Goal: Task Accomplishment & Management: Manage account settings

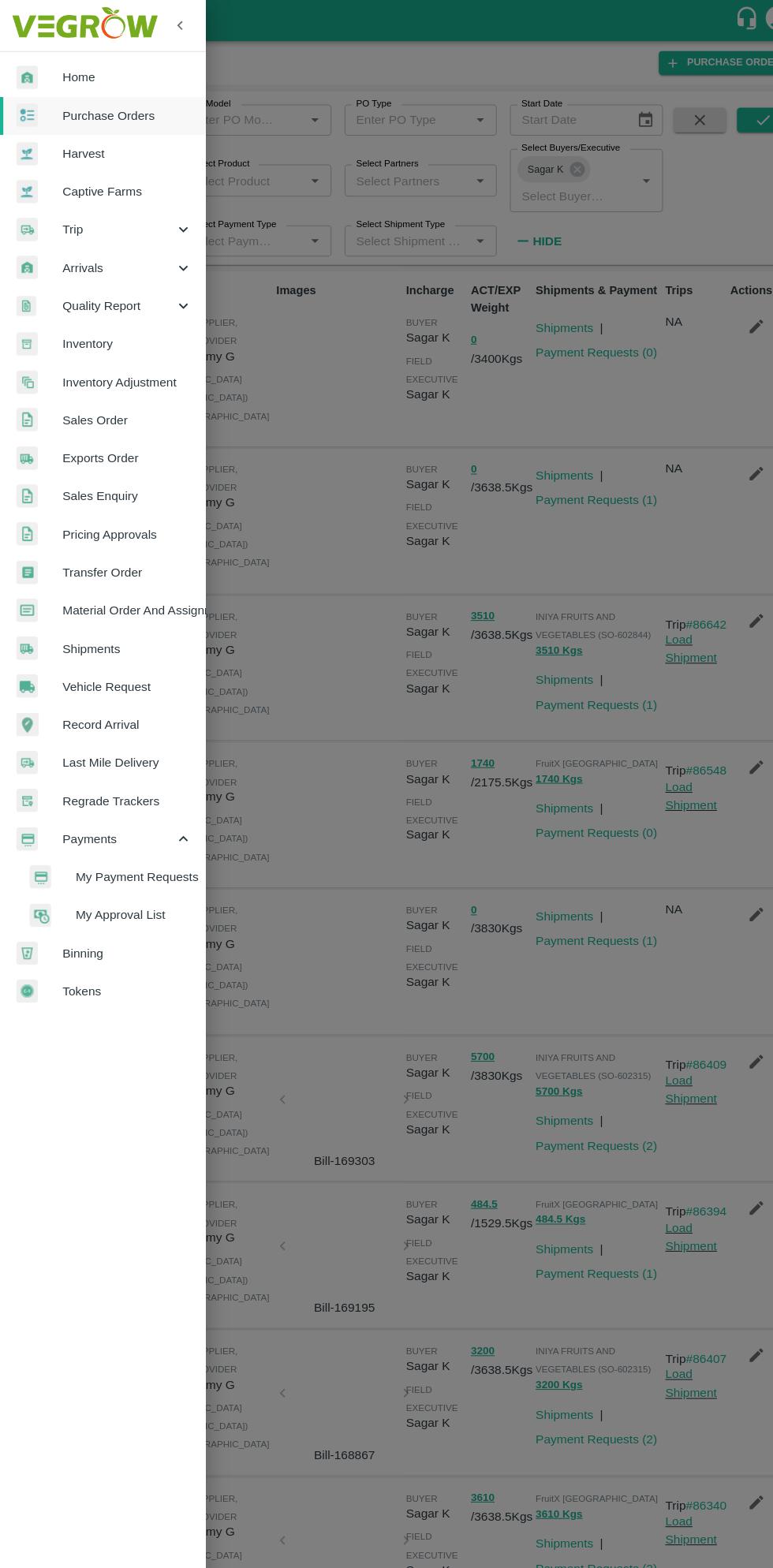
click at [162, 593] on span "Material Order And Assignment" at bounding box center [122, 585] width 125 height 17
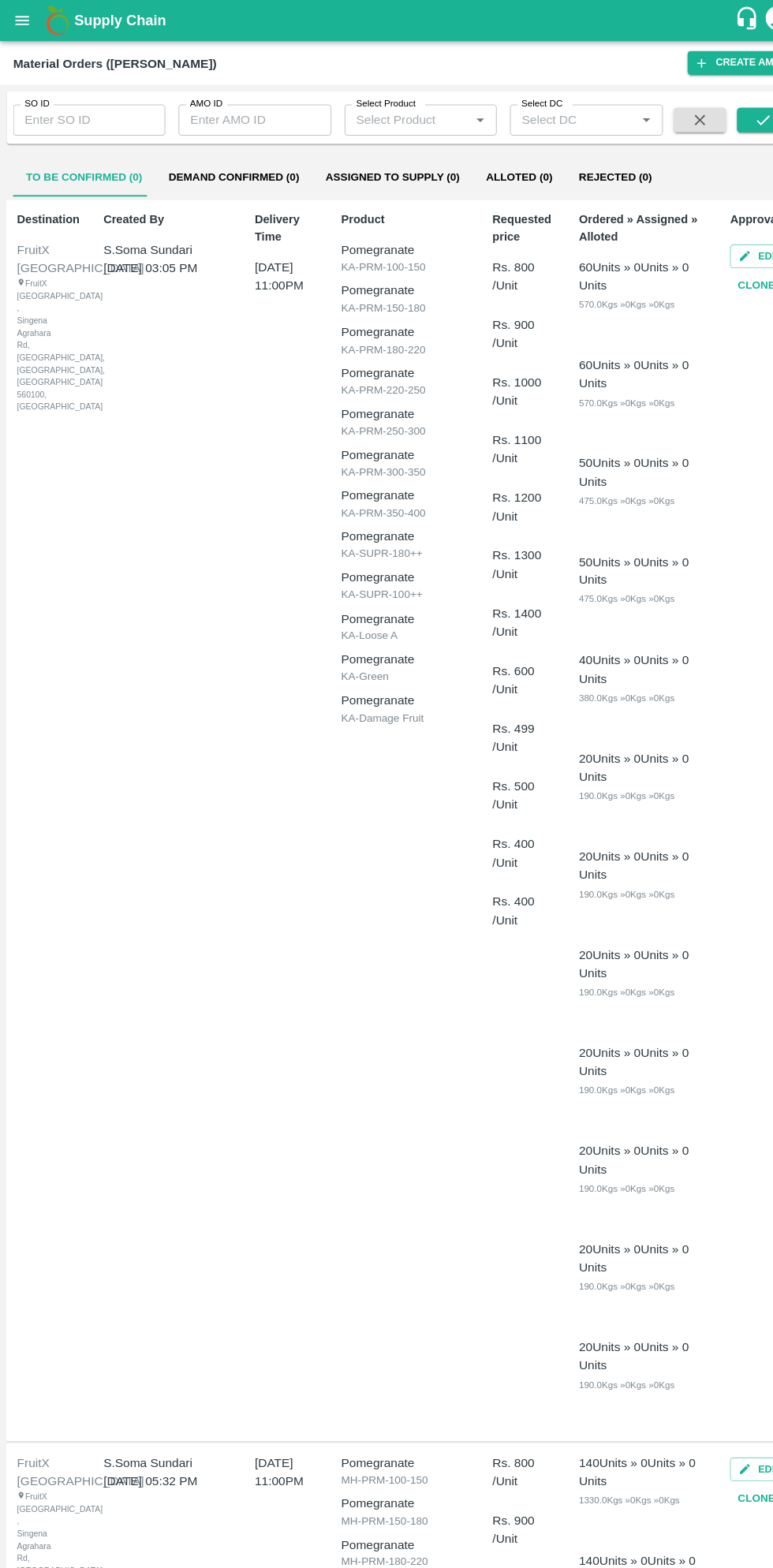
click at [87, 115] on input "SO ID" at bounding box center [85, 114] width 146 height 30
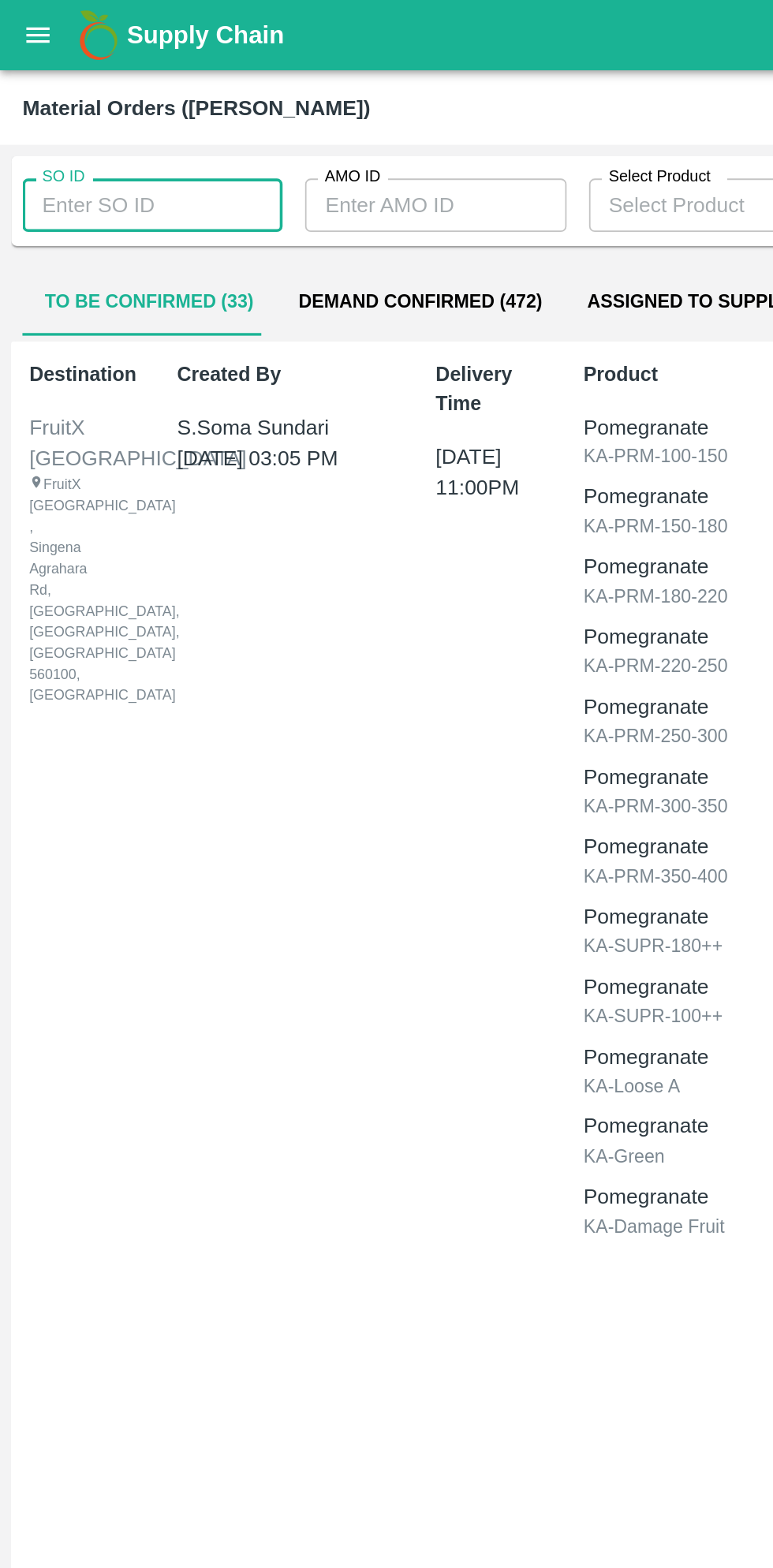
click at [113, 111] on input "SO ID" at bounding box center [85, 114] width 146 height 30
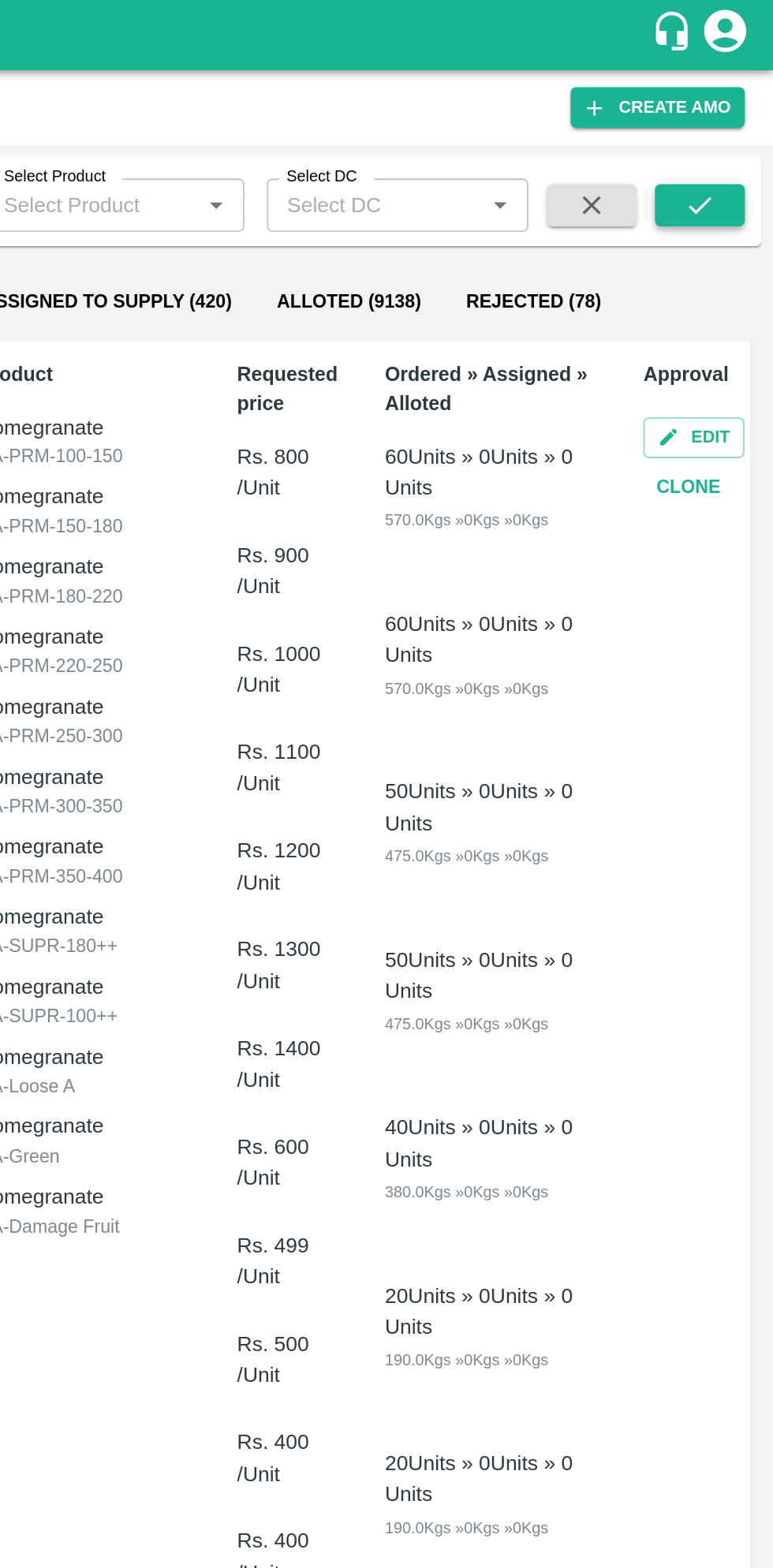
type input "603123"
click at [733, 115] on icon "submit" at bounding box center [732, 115] width 17 height 17
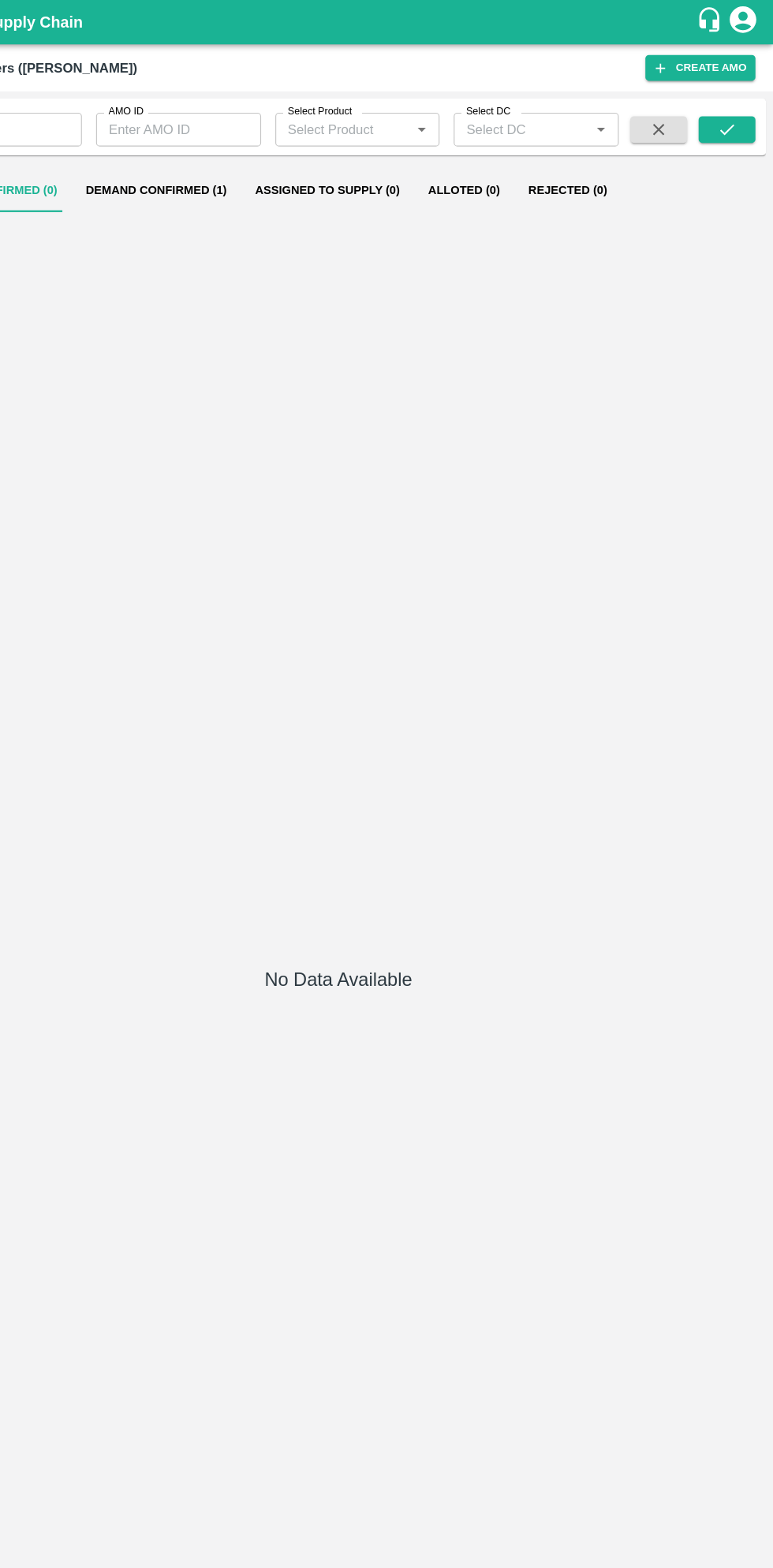
click at [235, 173] on button "Demand Confirmed (1)" at bounding box center [225, 170] width 151 height 38
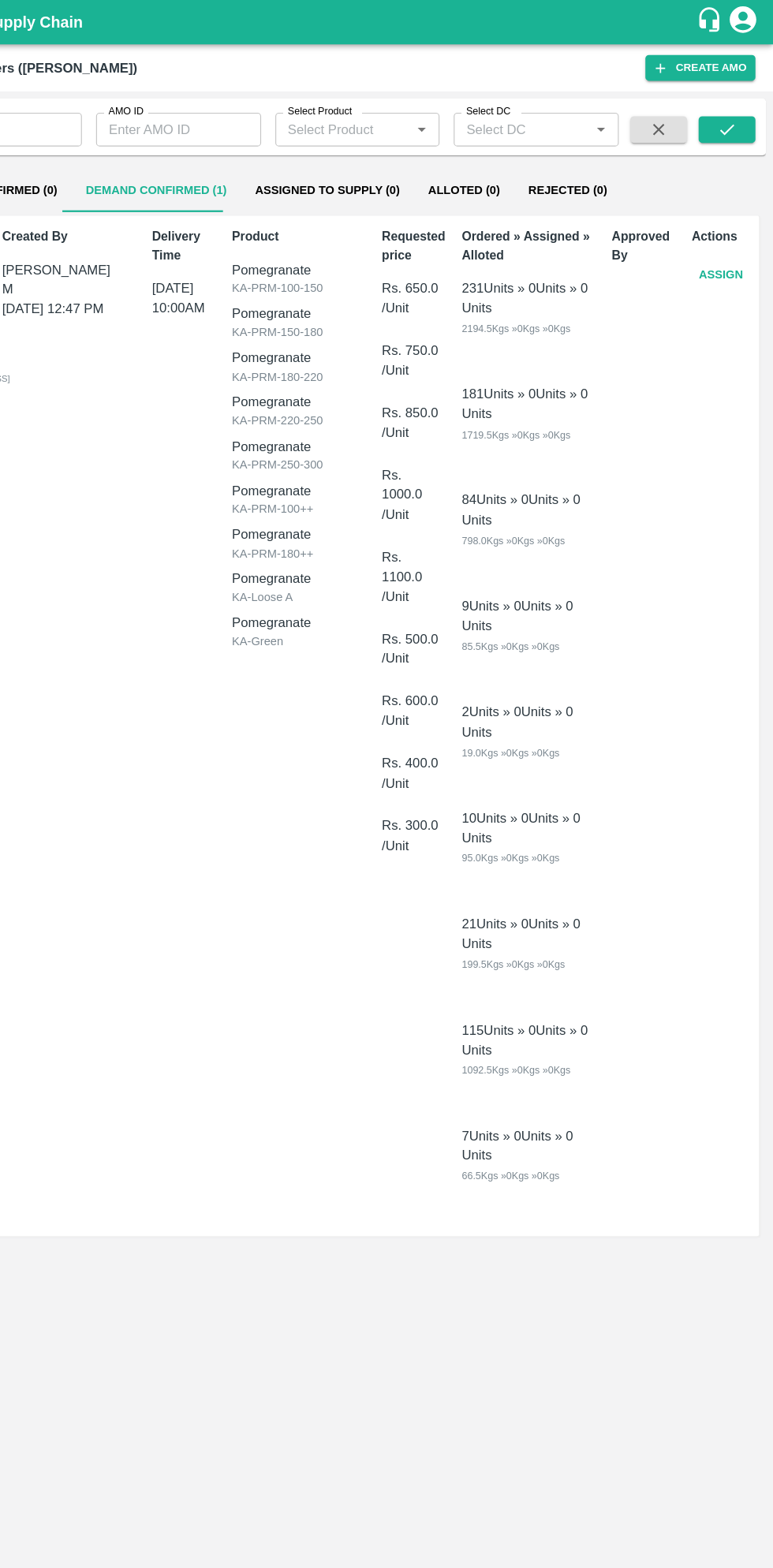
click at [724, 241] on button "Assign" at bounding box center [727, 244] width 52 height 28
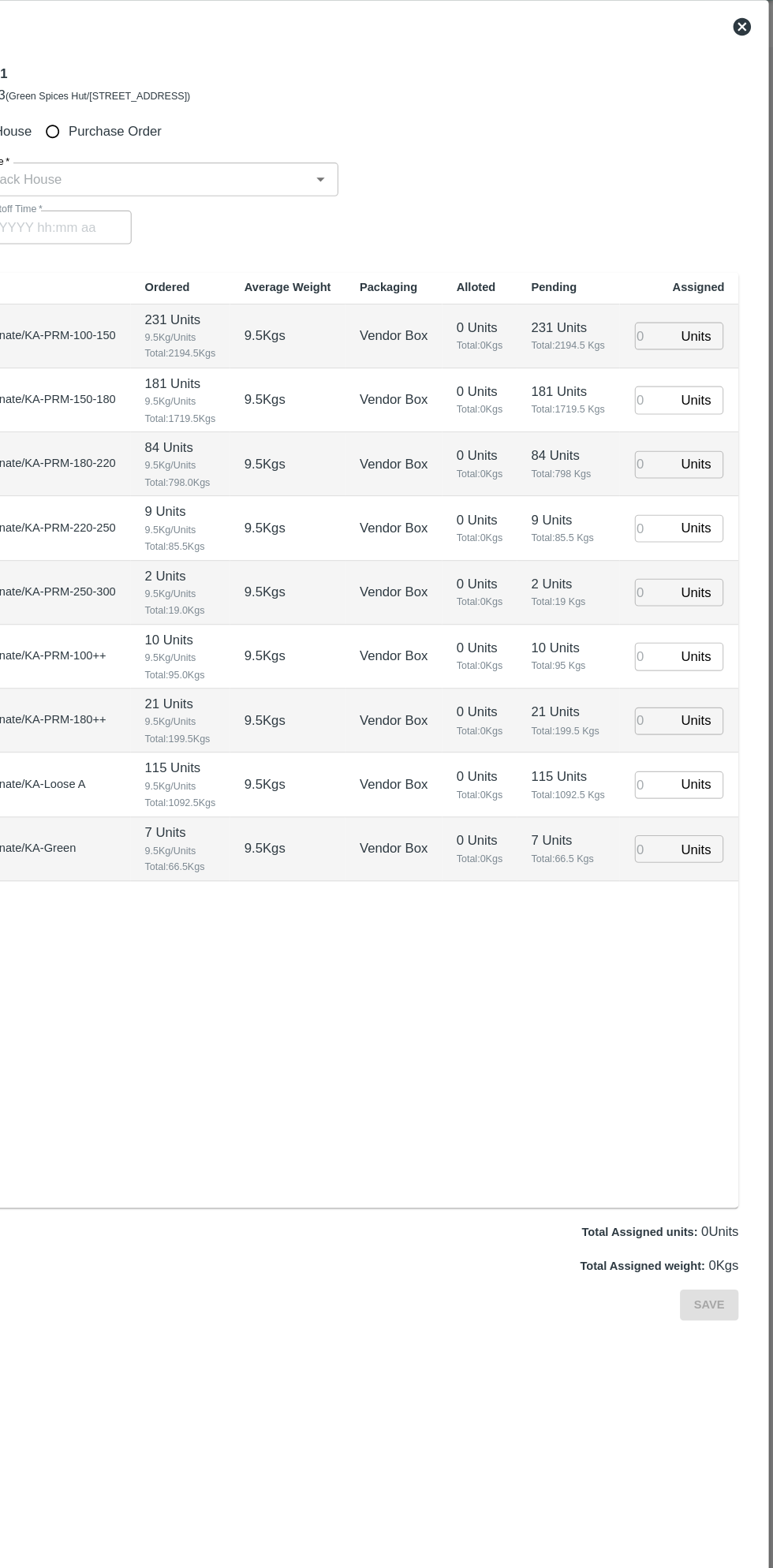
click at [145, 158] on input "Purchase Order" at bounding box center [133, 156] width 29 height 29
radio input "true"
click at [378, 198] on input "PO   *" at bounding box center [368, 199] width 663 height 21
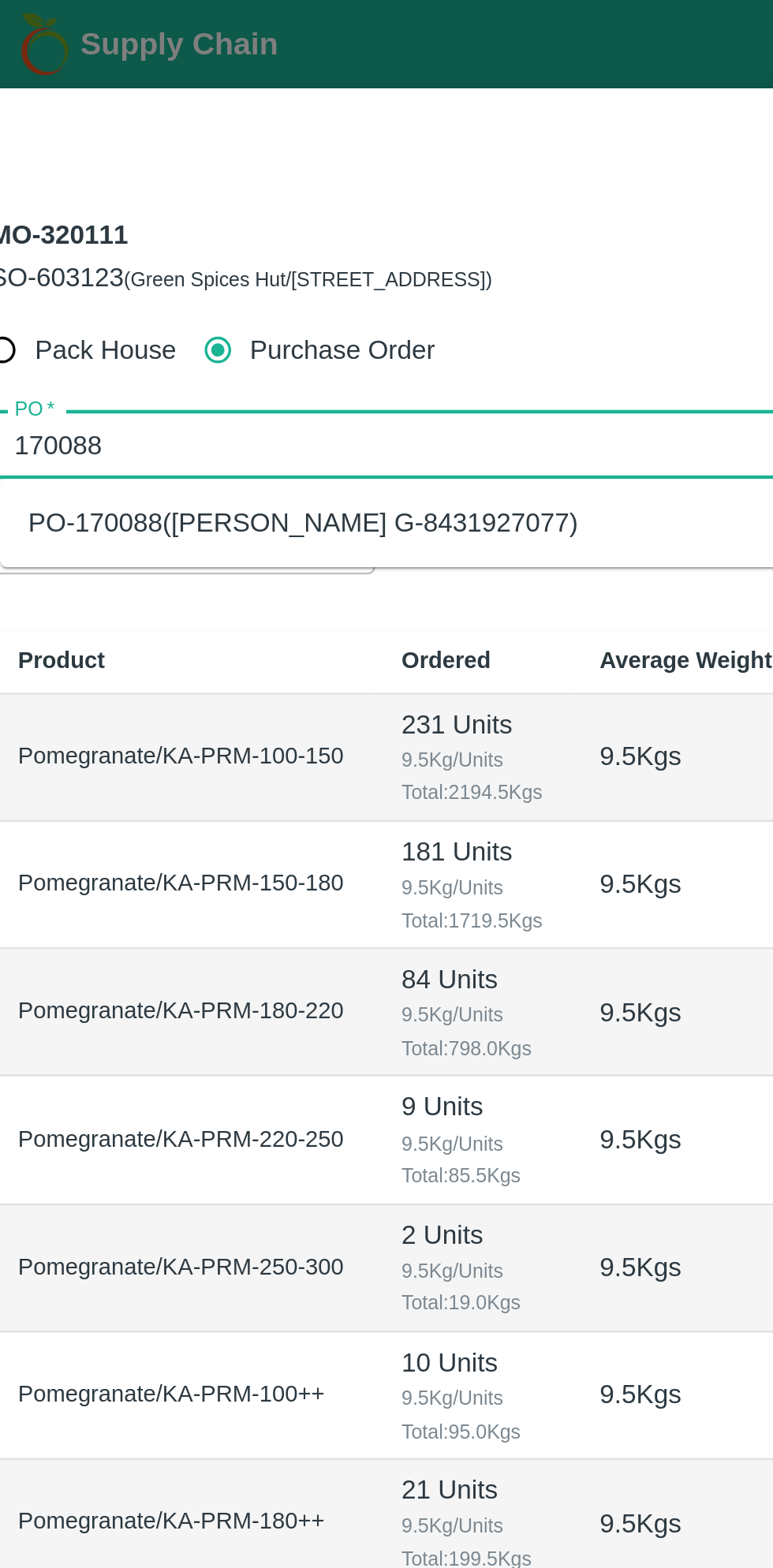
click at [221, 240] on div "PO-170088(Thippeswamy G-8431927077)" at bounding box center [171, 233] width 245 height 17
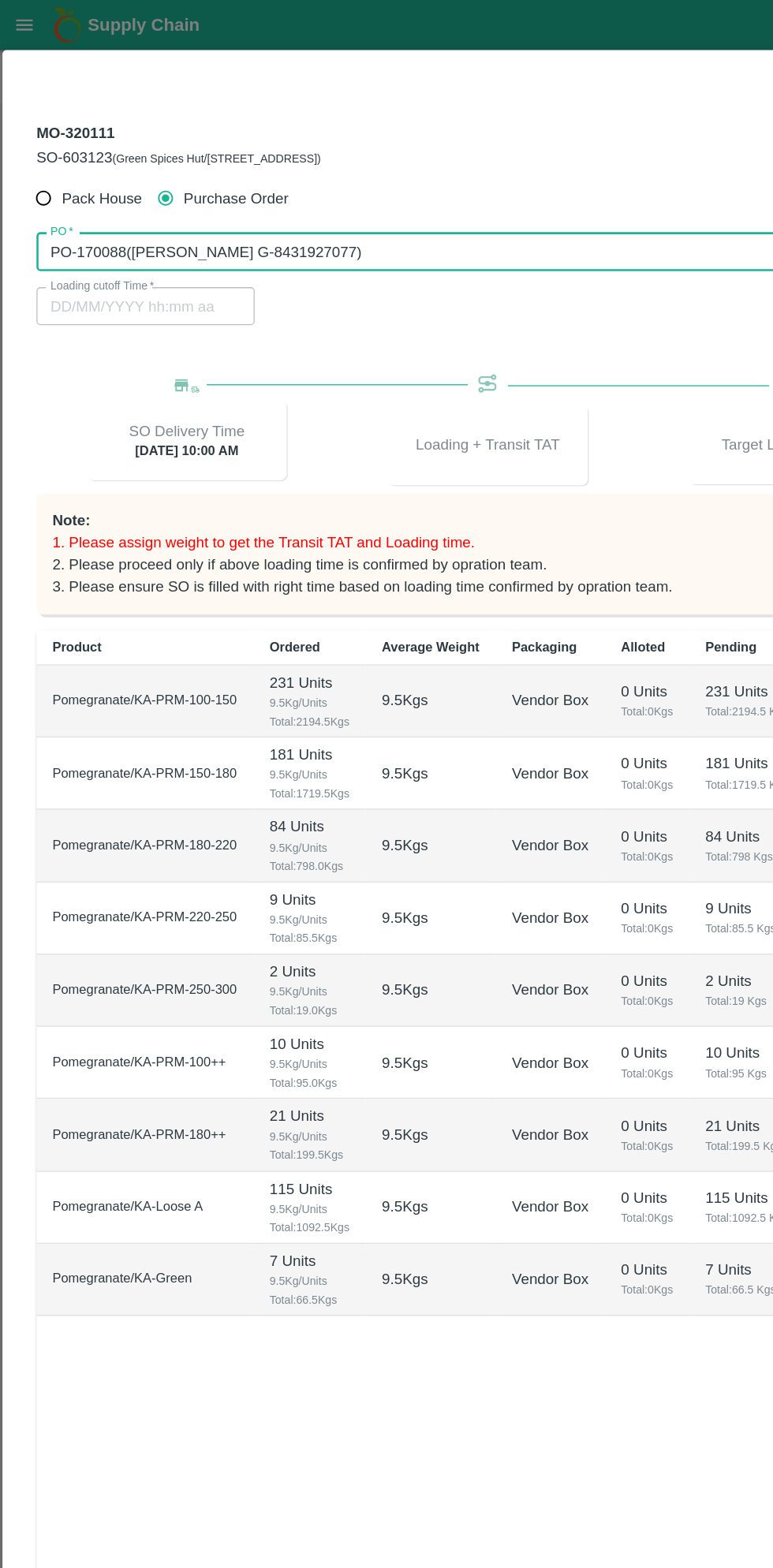
type input "PO-170088(Thippeswamy G-8431927077)"
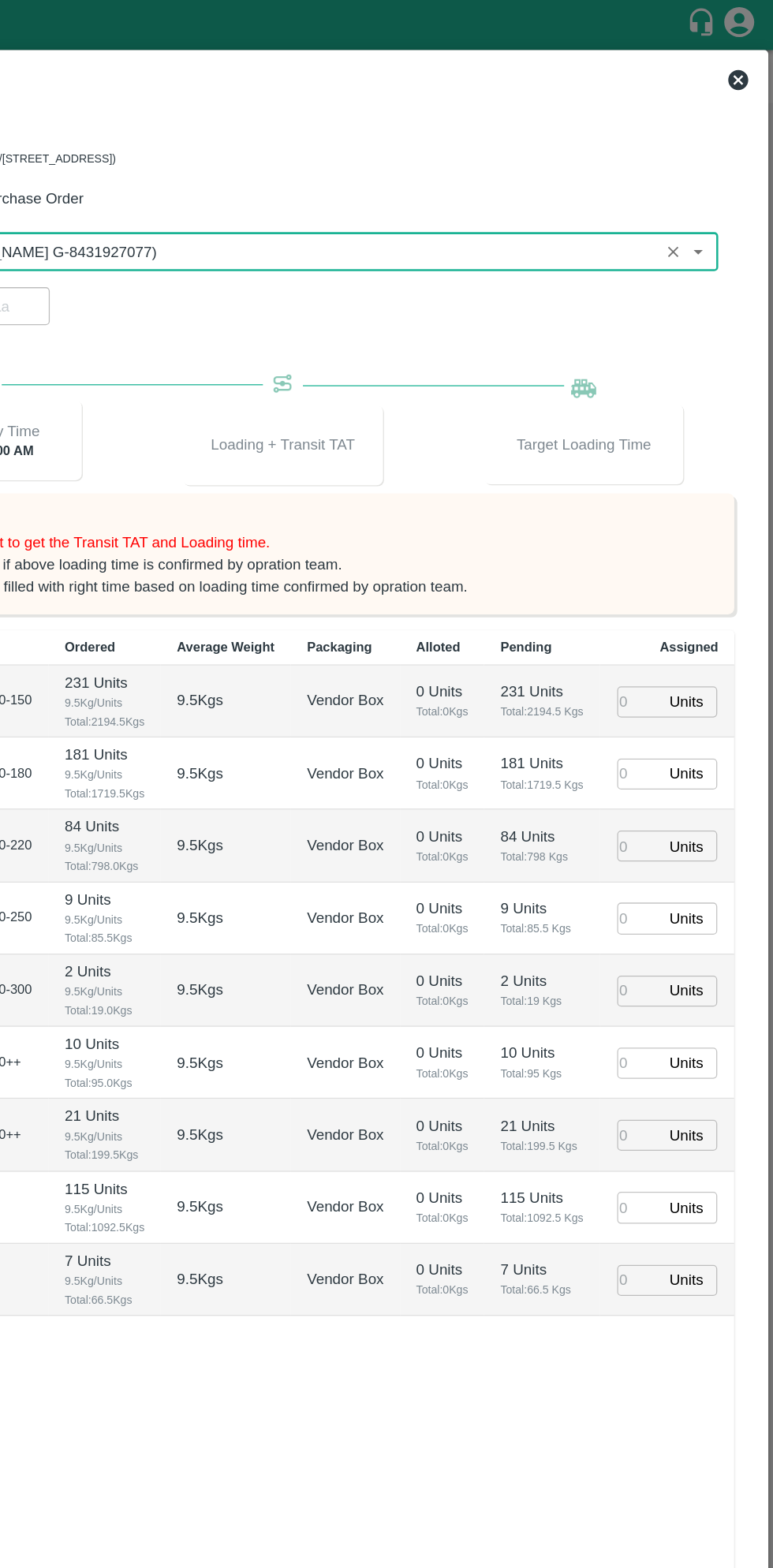
click at [659, 565] on input "number" at bounding box center [667, 553] width 35 height 24
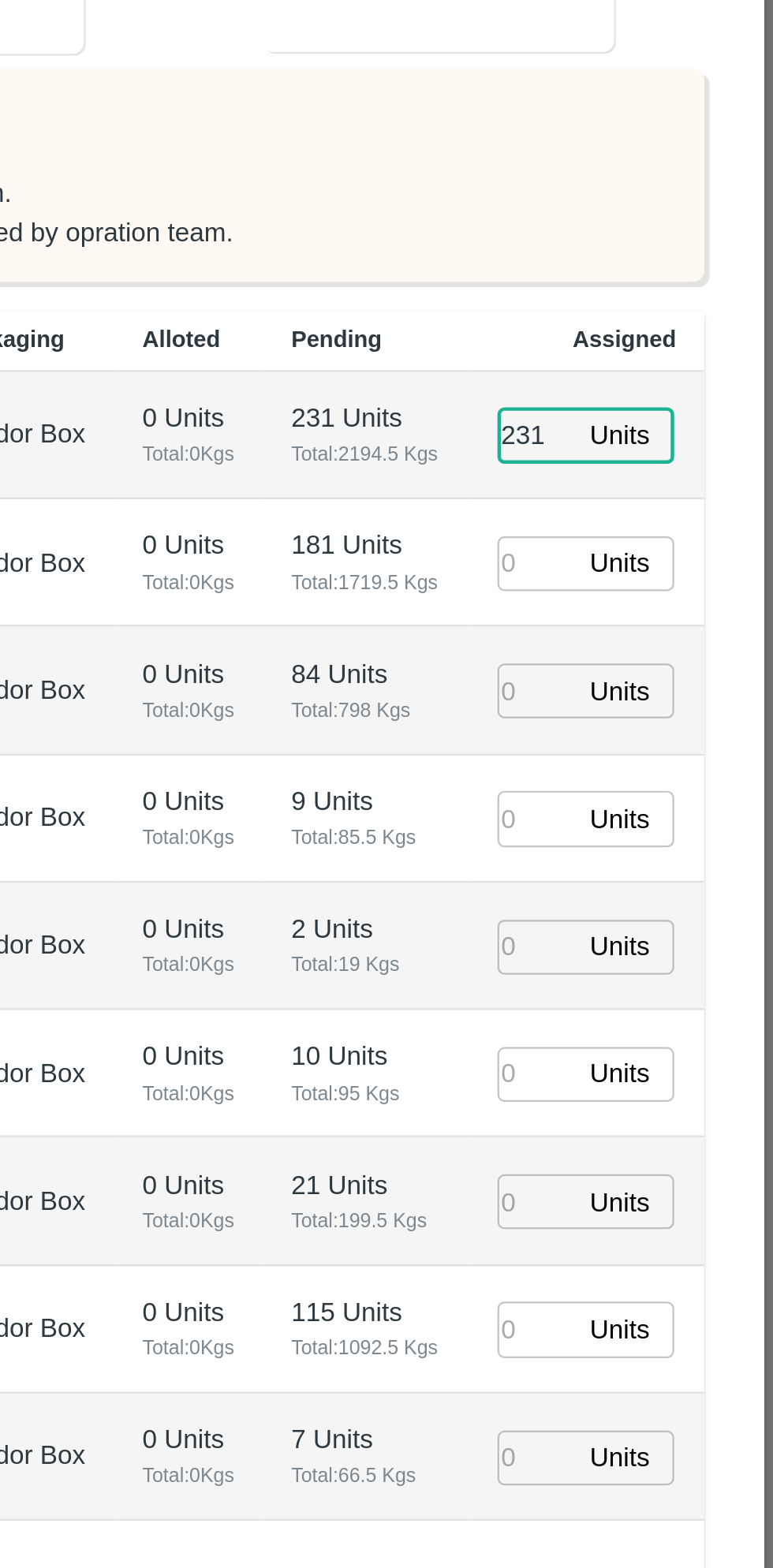
type input "231"
click at [669, 623] on input "number" at bounding box center [667, 609] width 35 height 24
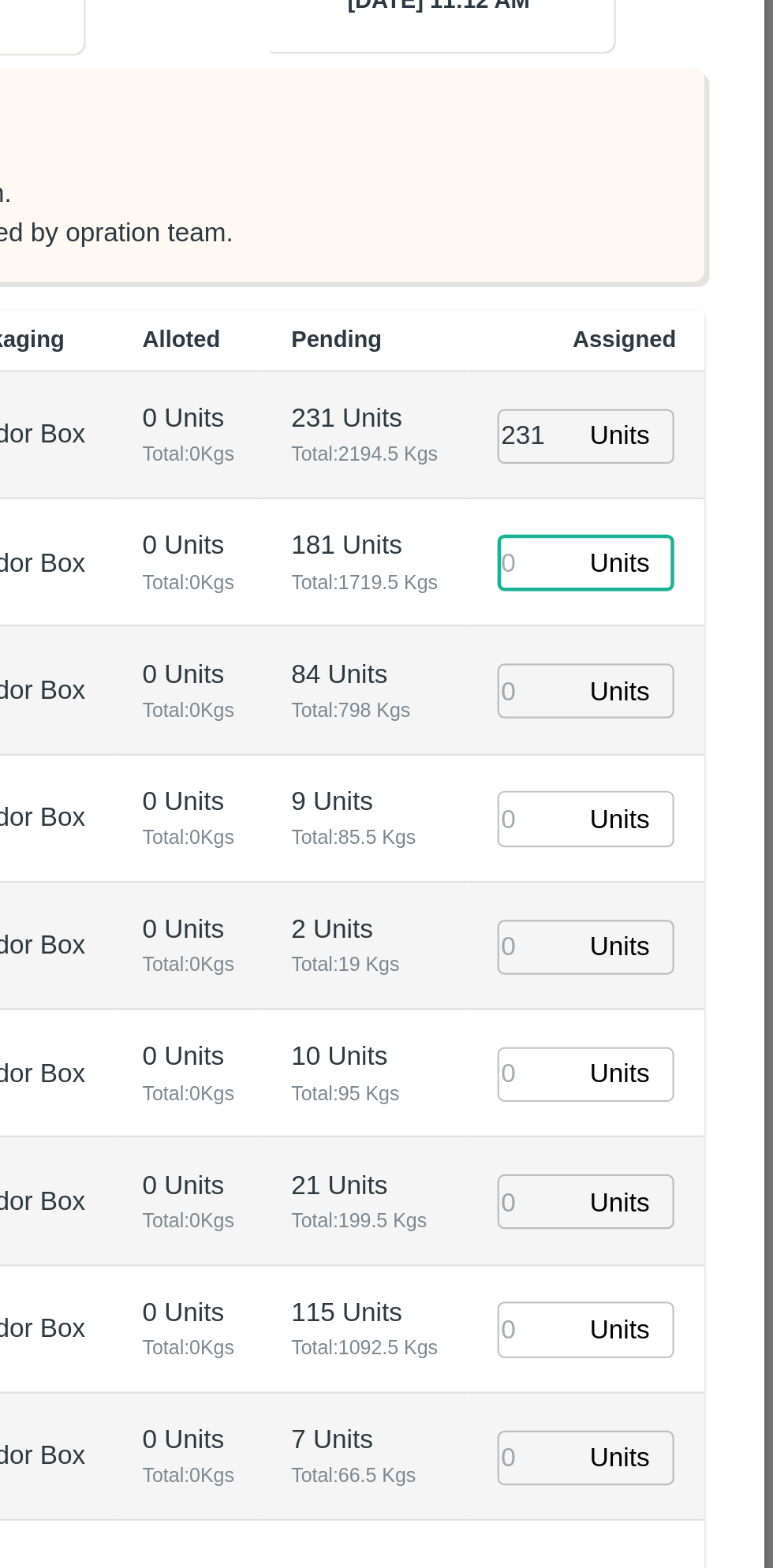
type input "19/08/2025 11:12 AM"
type input "181"
type input "19/08/2025 12:12 PM"
type input "181"
click at [677, 679] on input "number" at bounding box center [667, 667] width 35 height 24
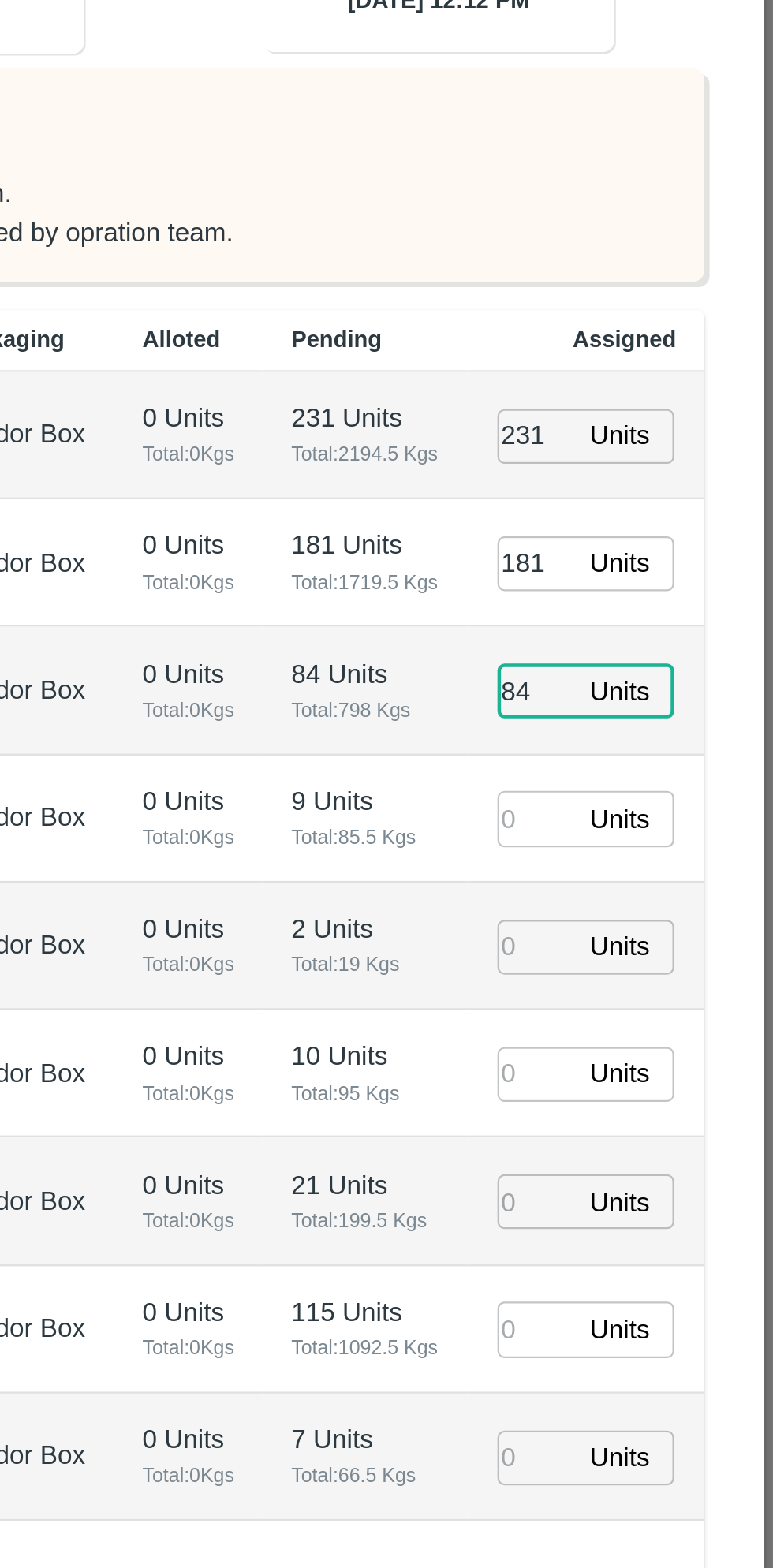
type input "84"
click at [664, 736] on input "number" at bounding box center [667, 723] width 35 height 24
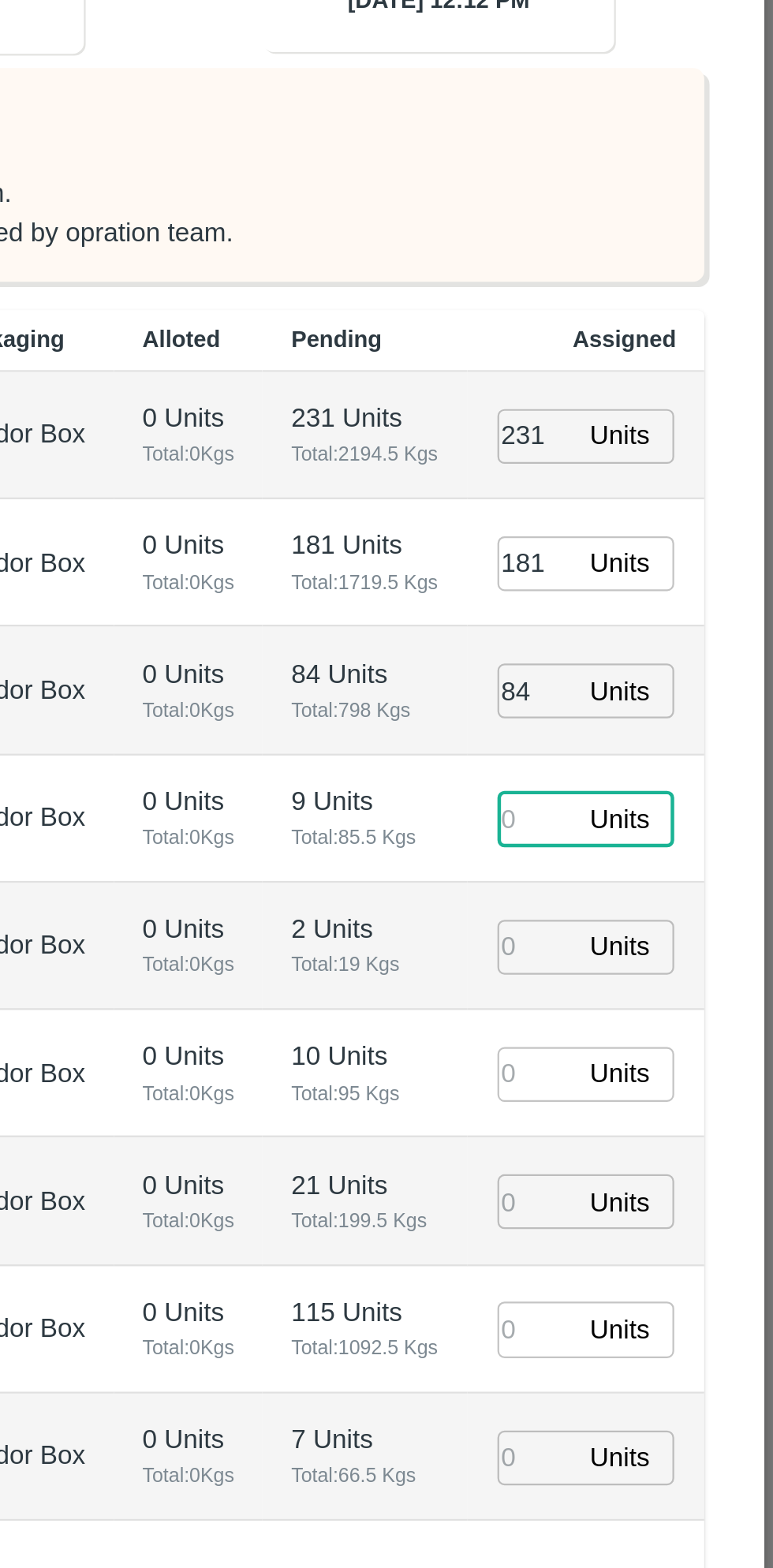
type input "19/08/2025 11:12 AM"
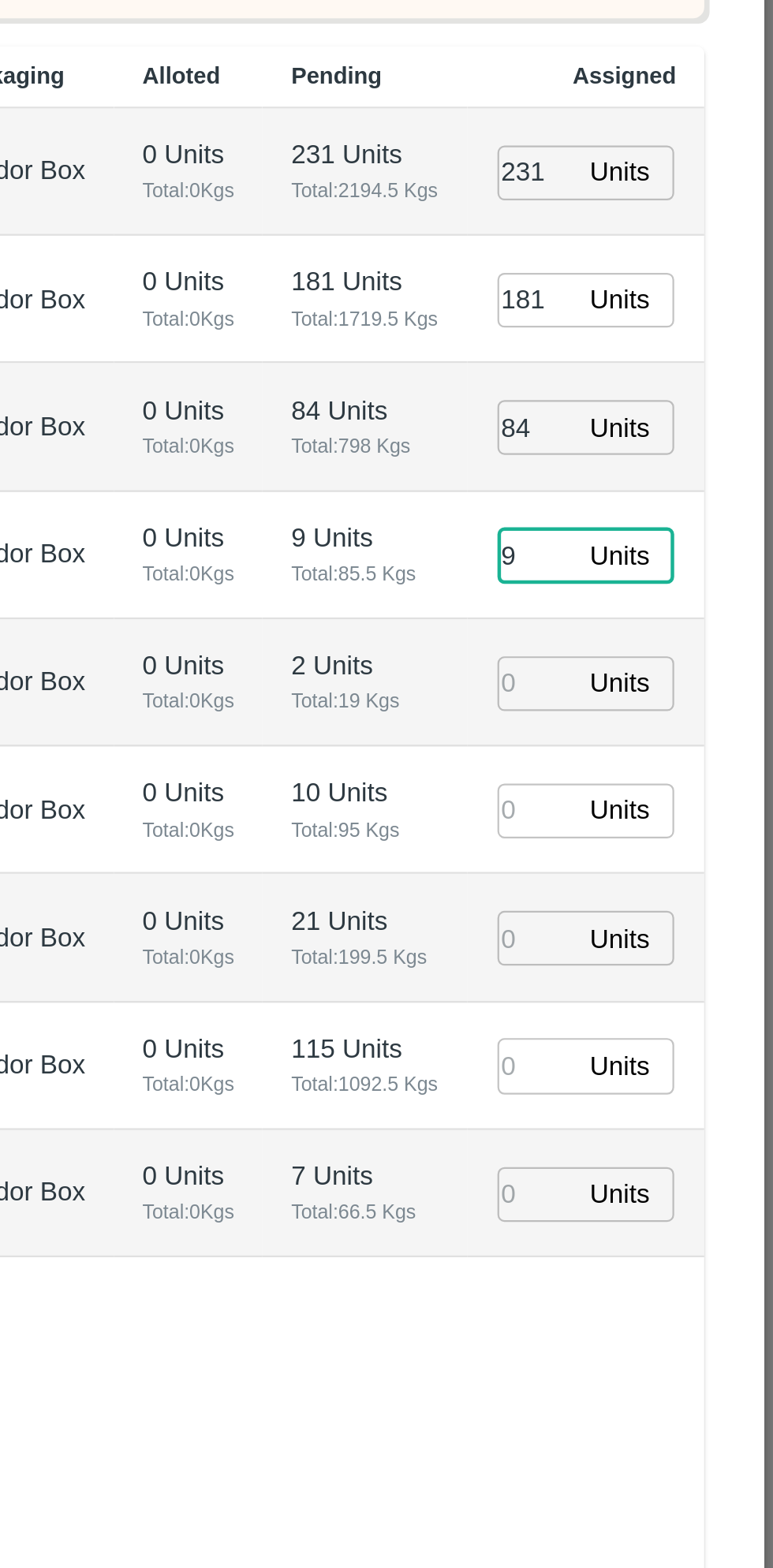
type input "9"
click at [662, 793] on input "number" at bounding box center [667, 781] width 35 height 24
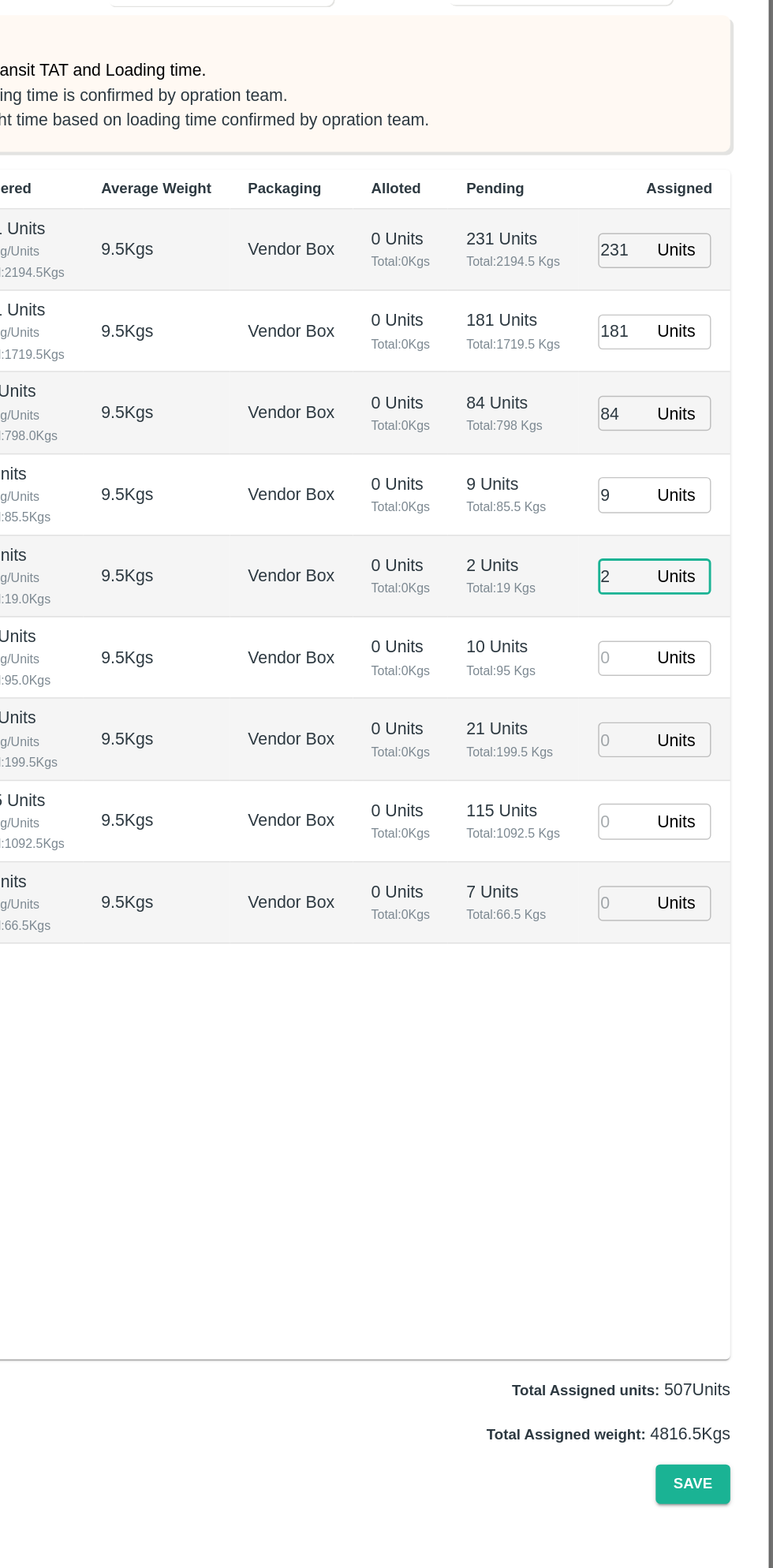
type input "2"
click at [666, 565] on input "231" at bounding box center [667, 553] width 35 height 24
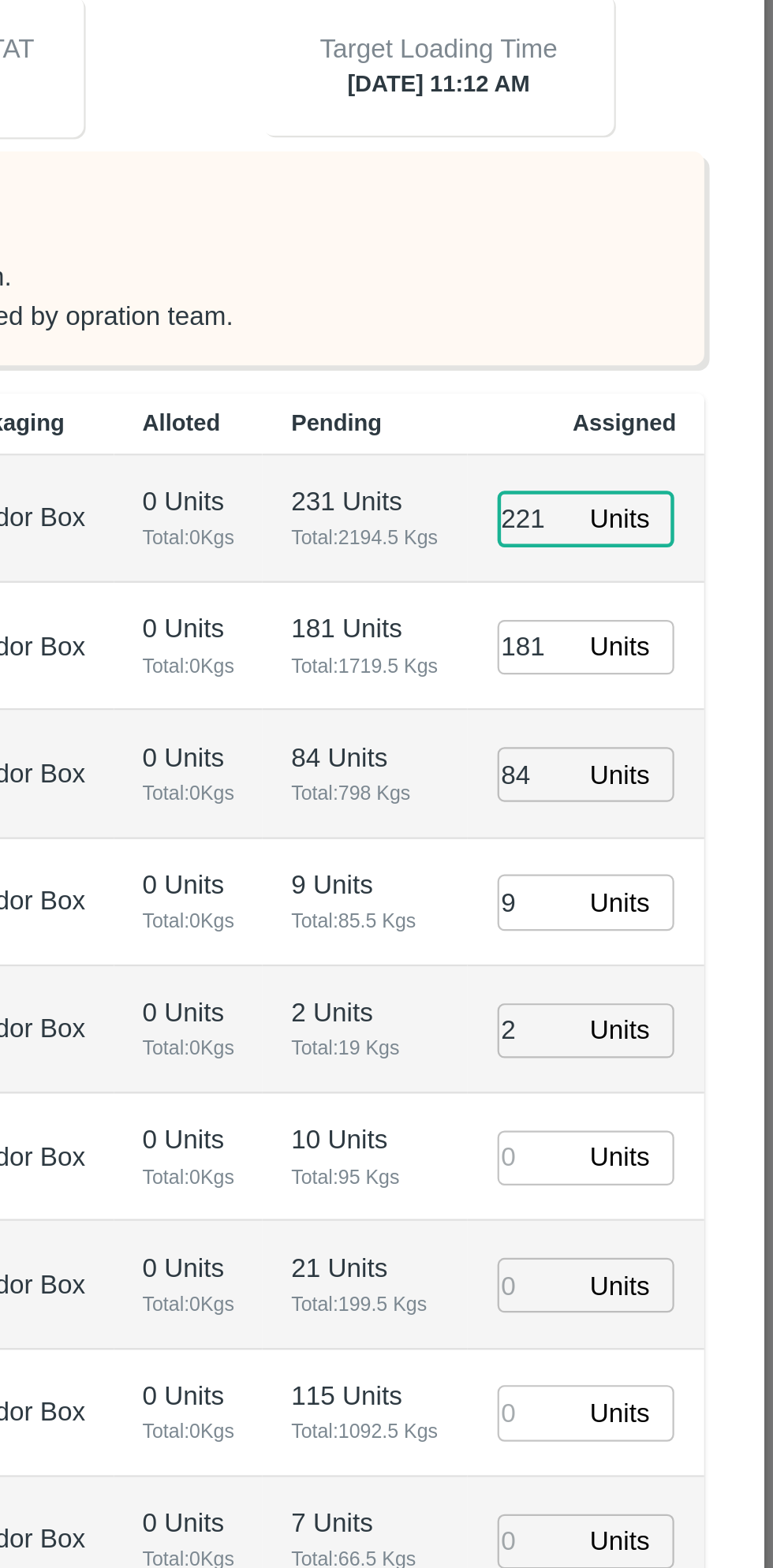
click at [676, 565] on input "221" at bounding box center [667, 553] width 35 height 24
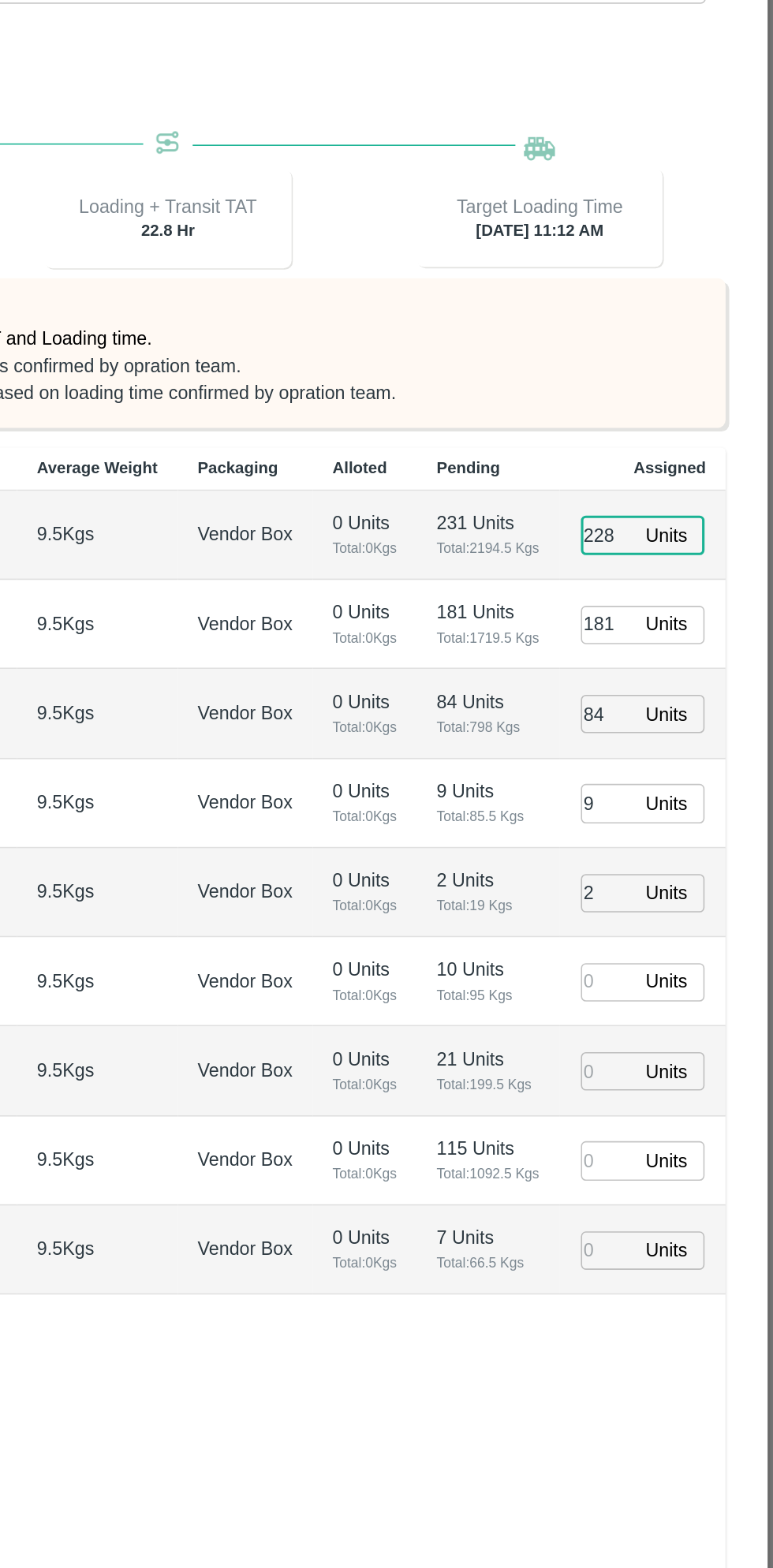
type input "228"
click at [663, 679] on input "84" at bounding box center [667, 667] width 35 height 24
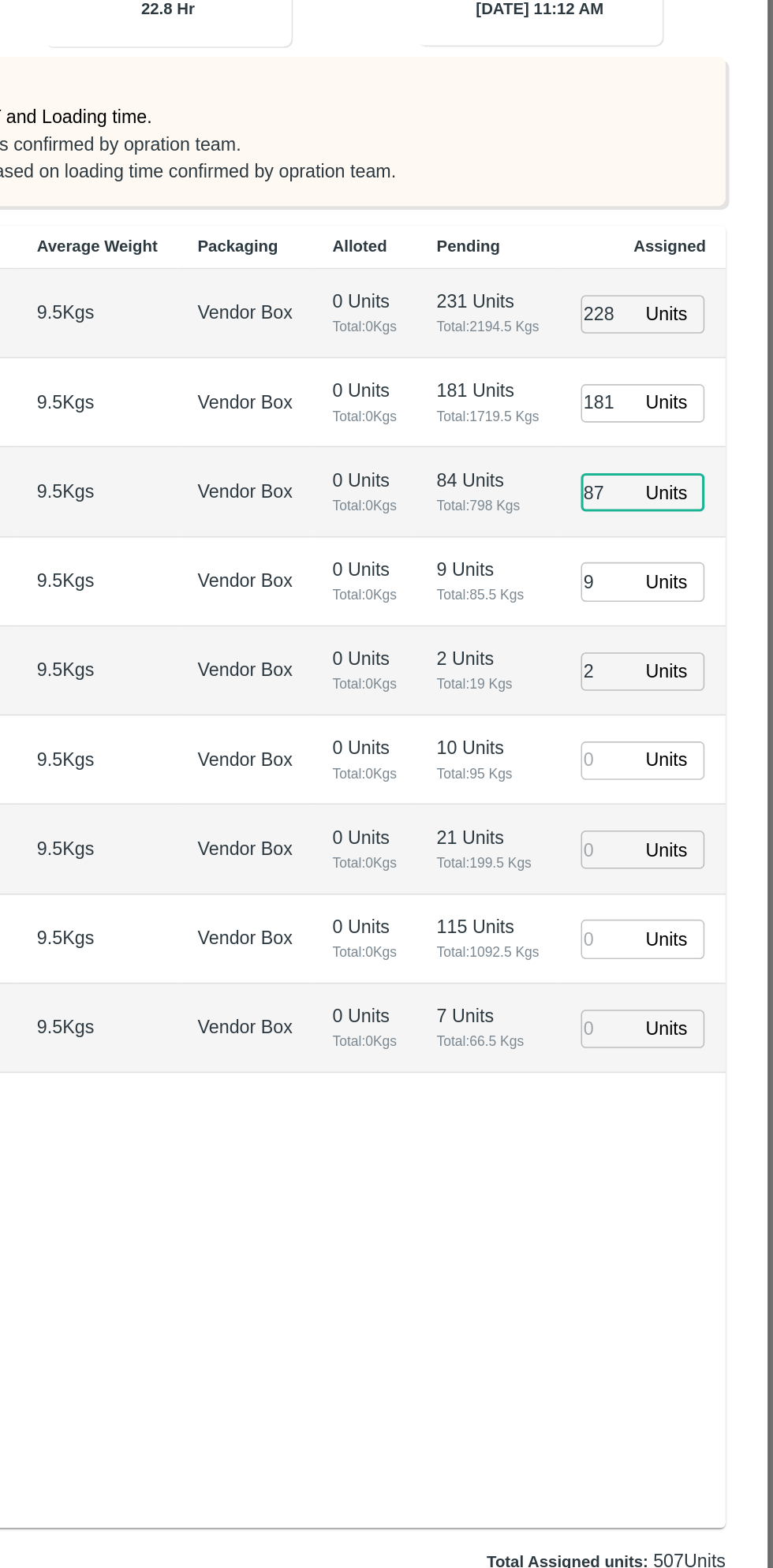
type input "87"
click at [662, 850] on input "number" at bounding box center [667, 837] width 35 height 24
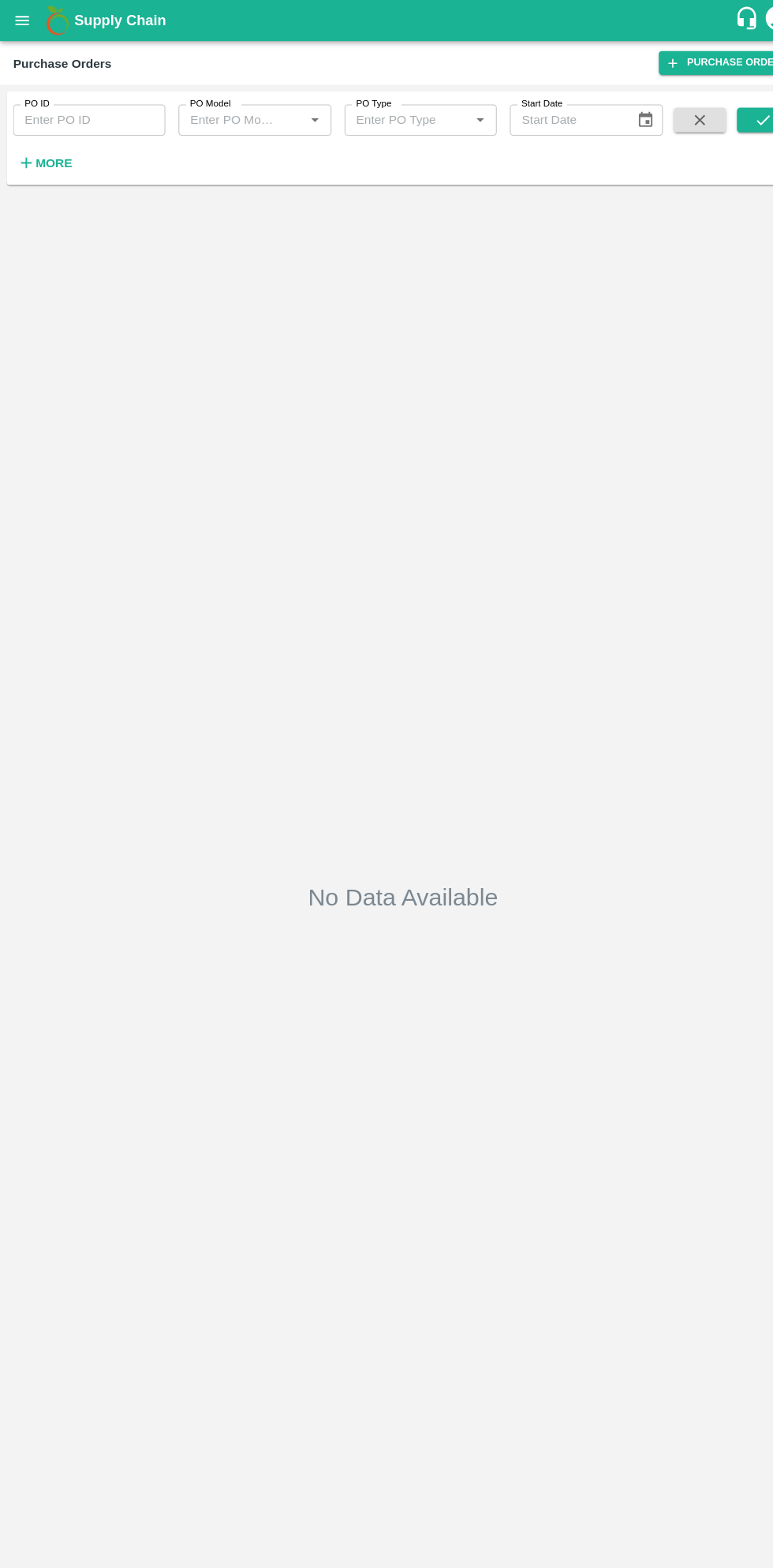
click at [75, 30] on h1 "Supply Chain" at bounding box center [387, 20] width 634 height 22
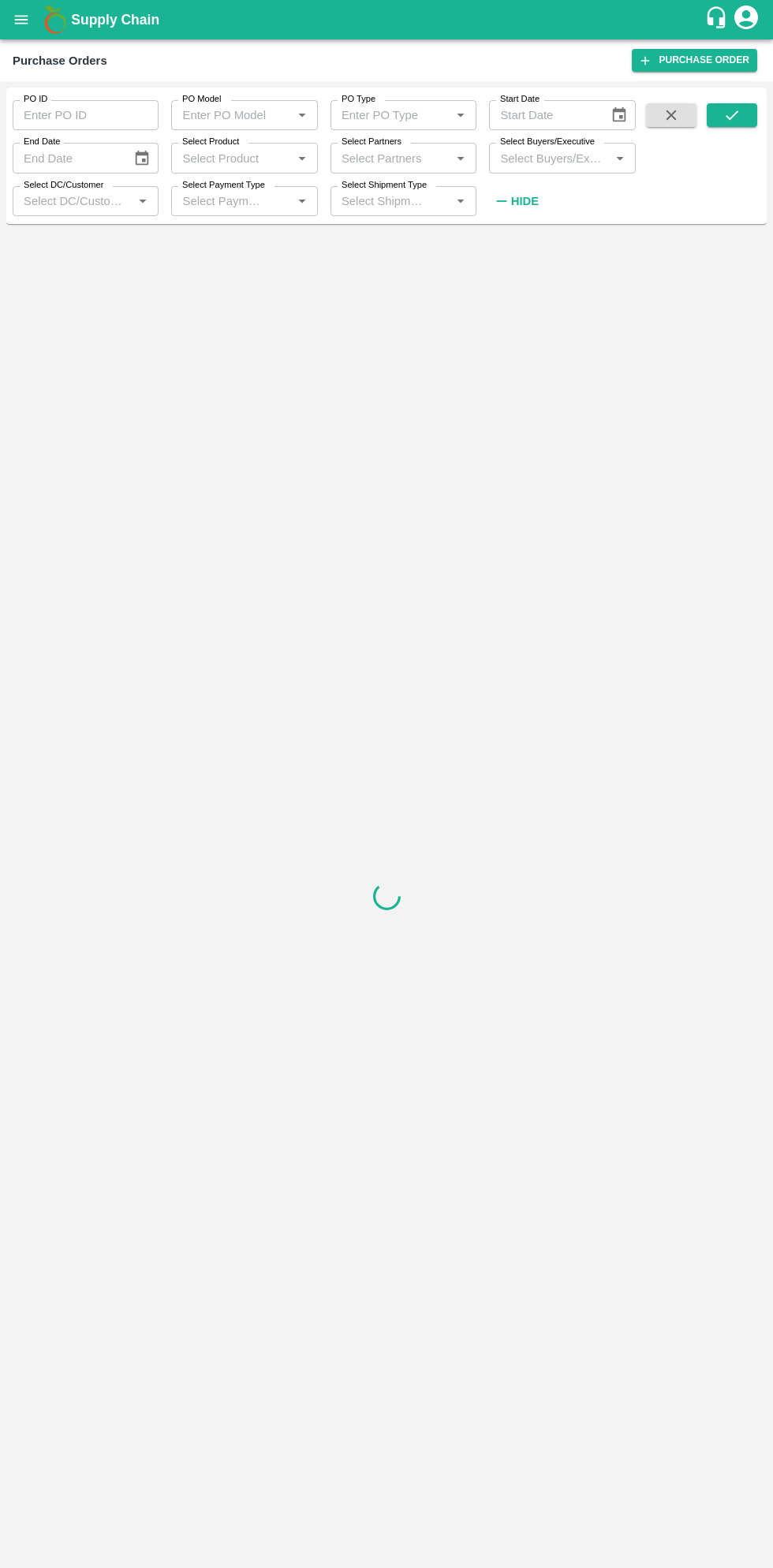
click at [383, 152] on input "Select Partners" at bounding box center [390, 157] width 111 height 21
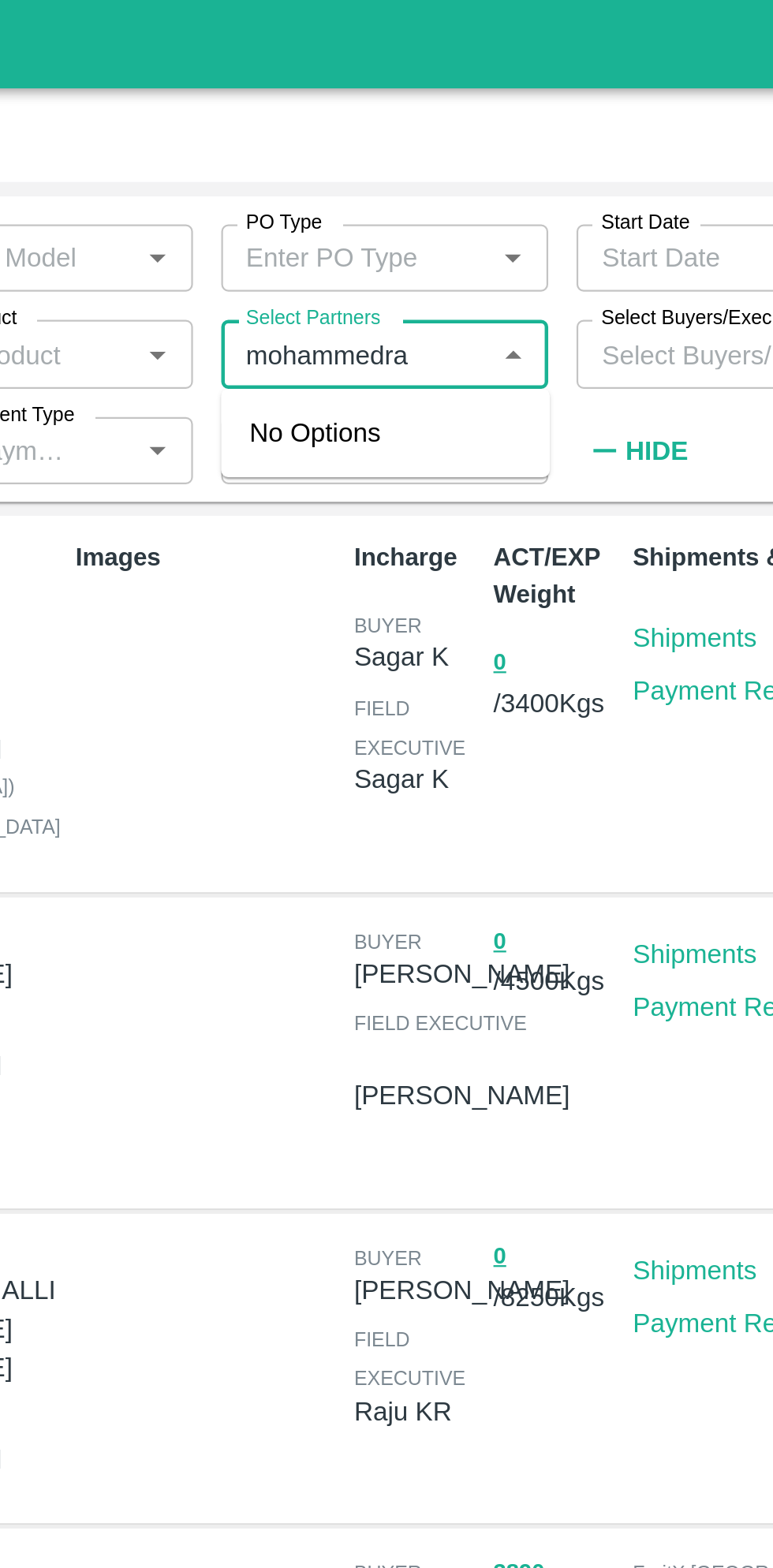
type input "mohammedraf"
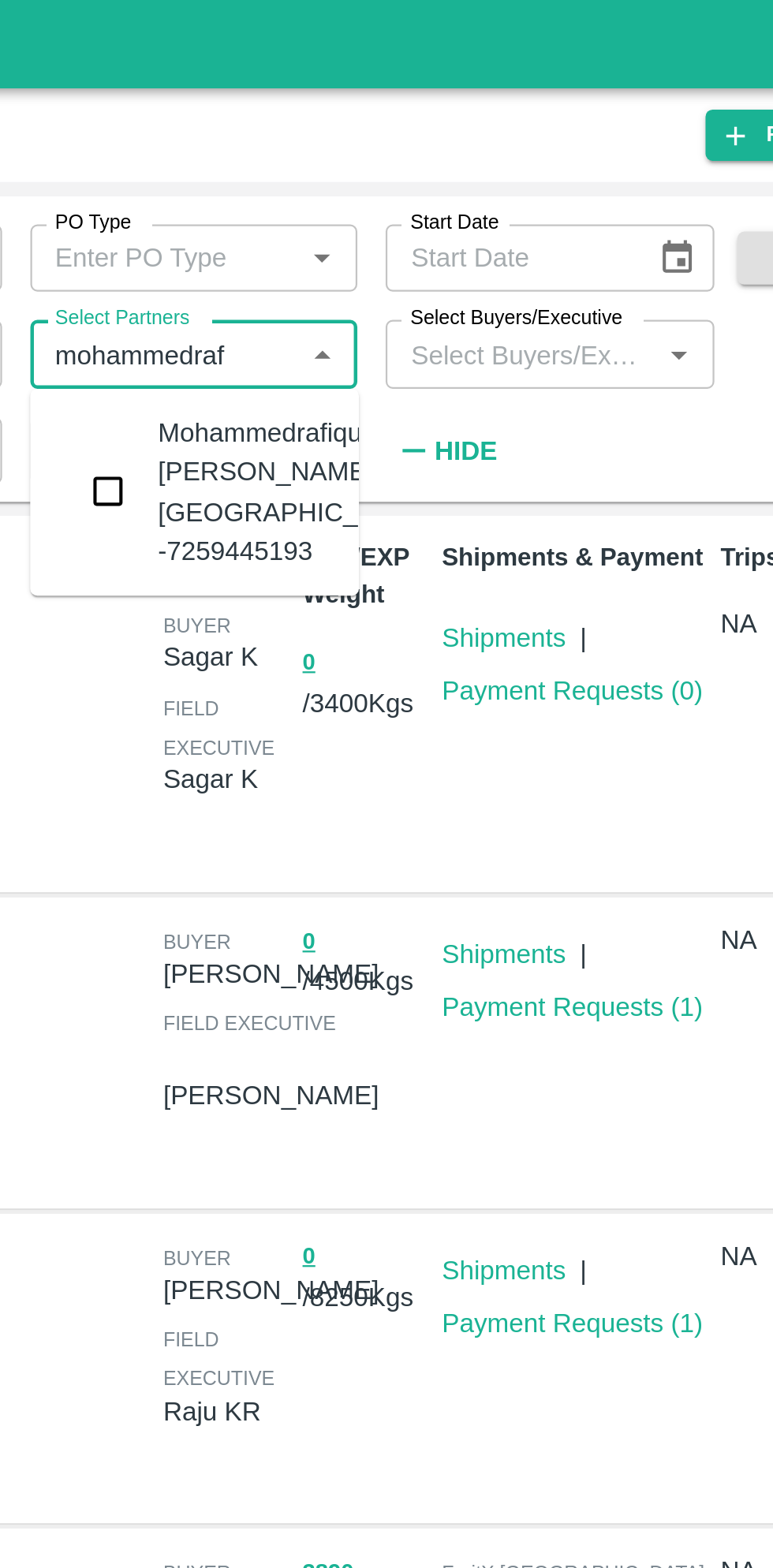
click at [370, 210] on input "checkbox" at bounding box center [365, 218] width 31 height 31
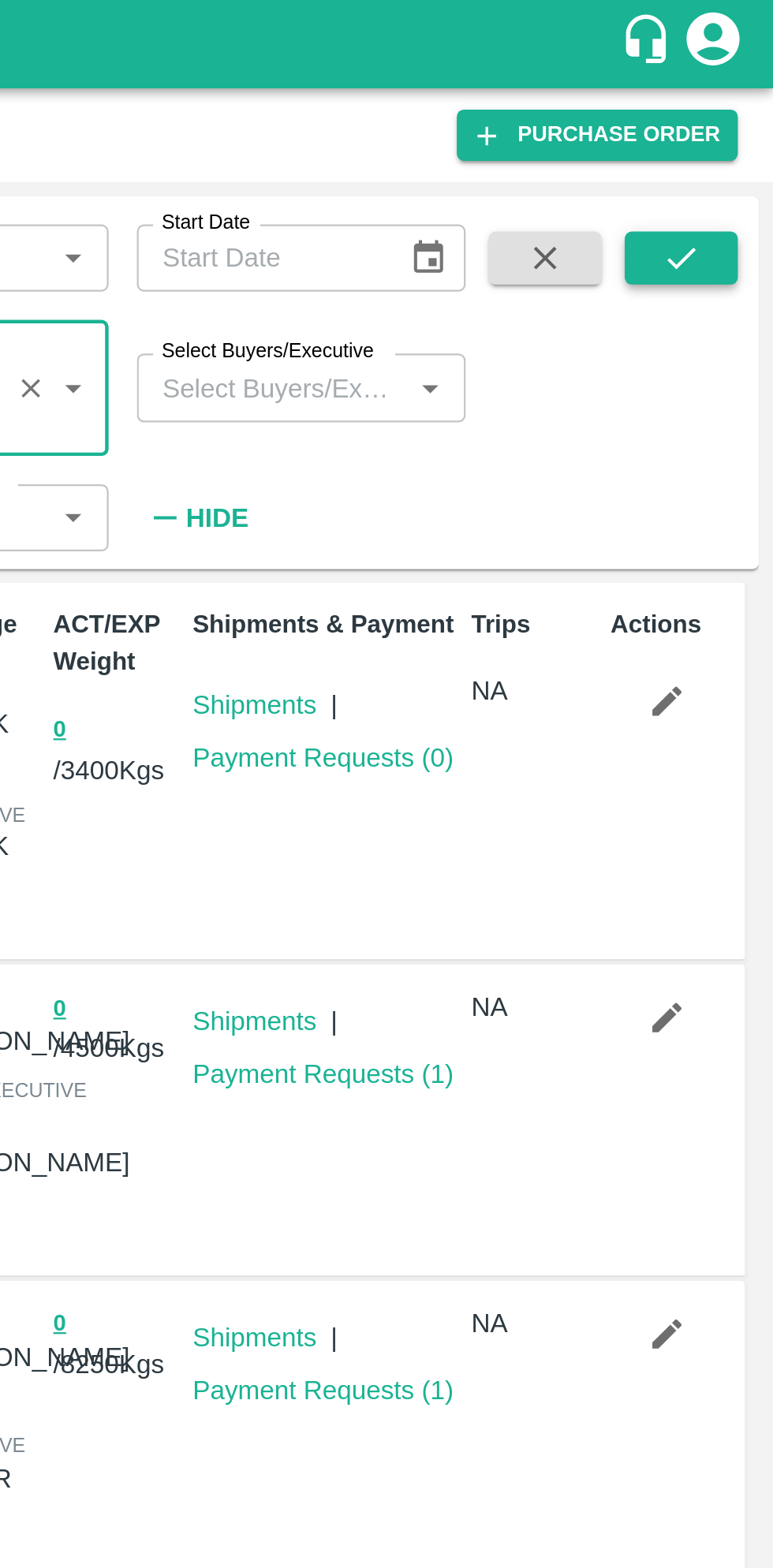
click at [738, 116] on icon "submit" at bounding box center [732, 115] width 17 height 17
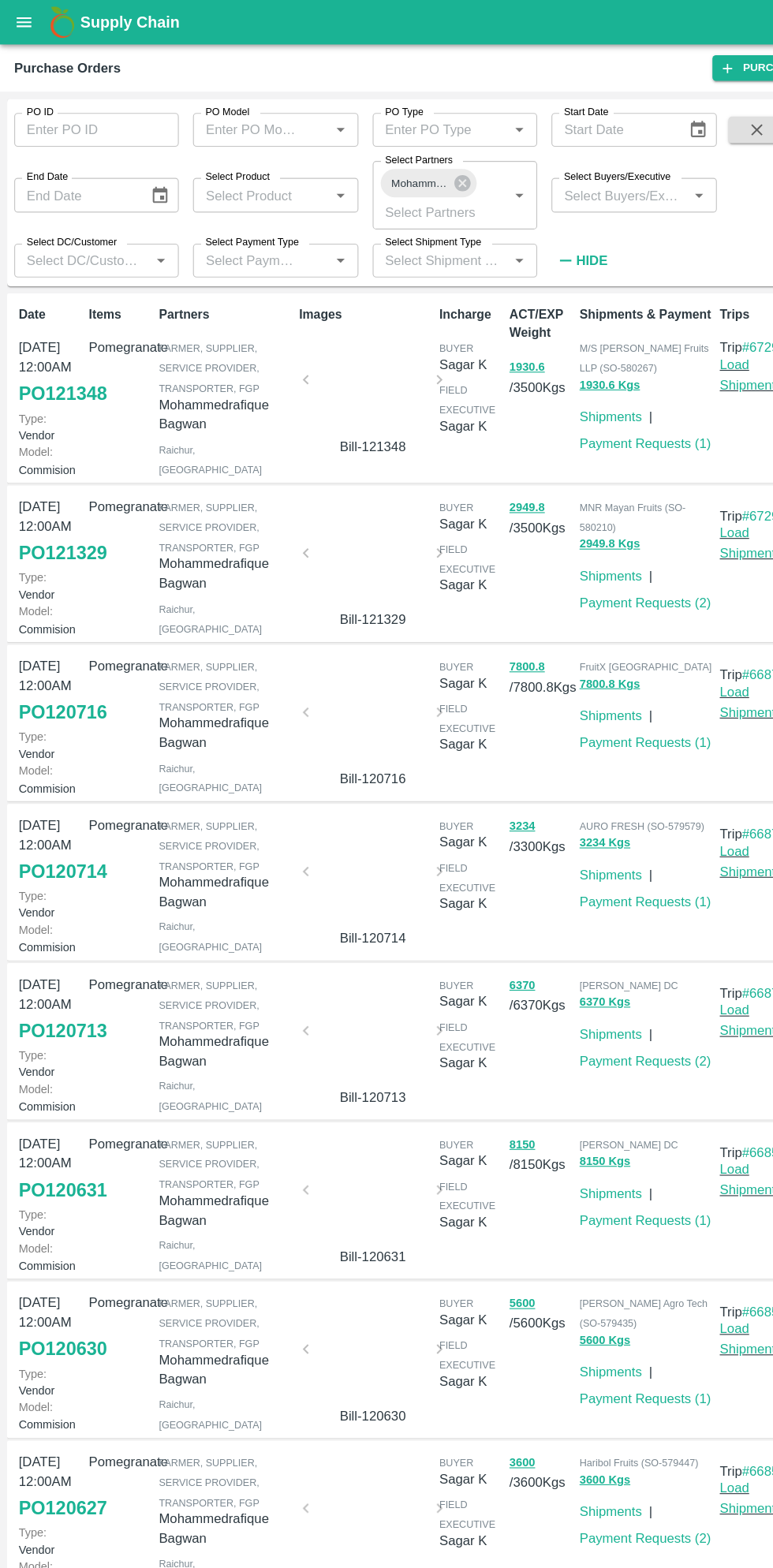
click at [49, 357] on link "PO 121348" at bounding box center [55, 350] width 78 height 29
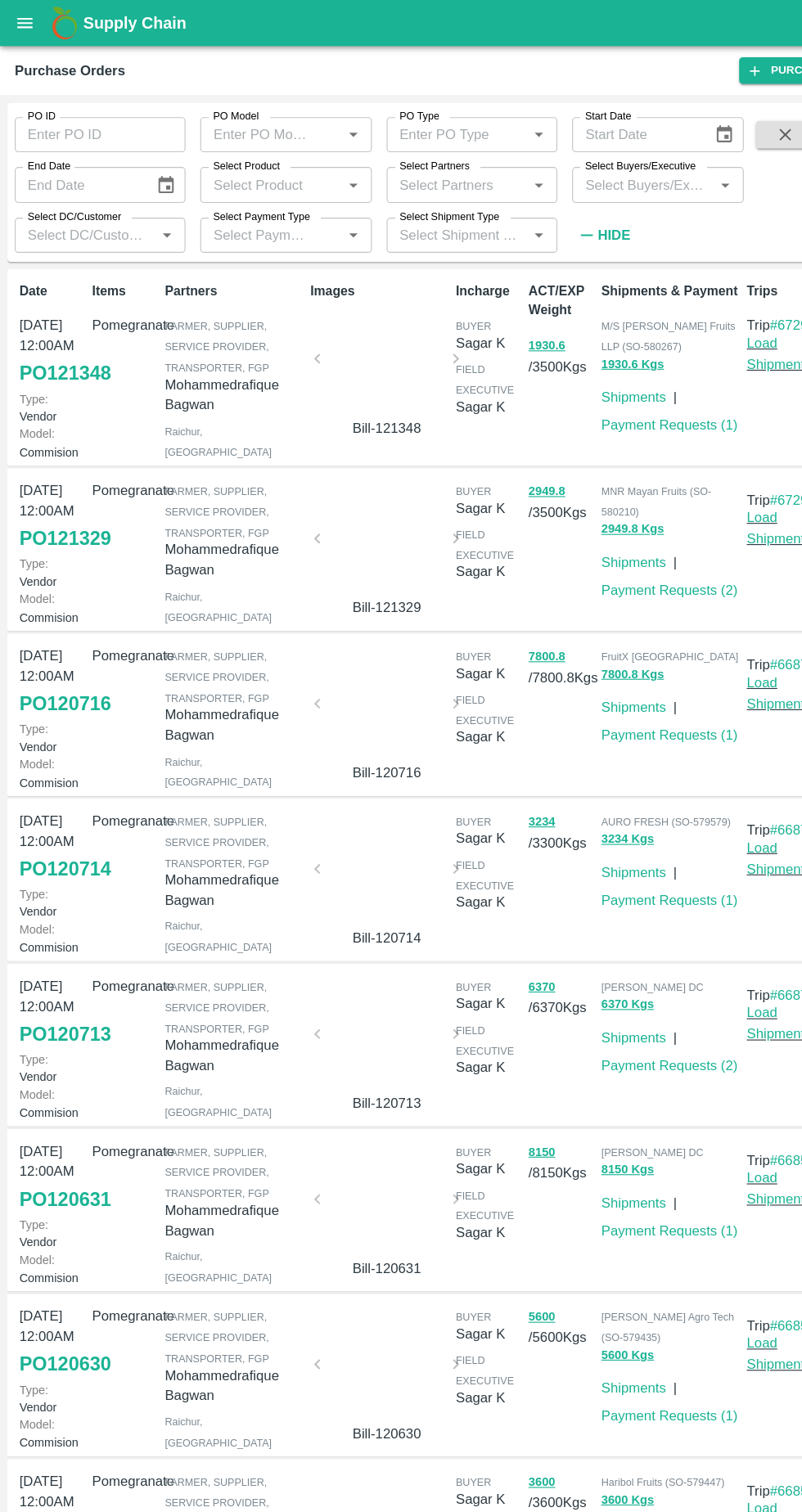
click at [63, 492] on link "PO 121329" at bounding box center [57, 478] width 81 height 30
